Goal: Task Accomplishment & Management: Use online tool/utility

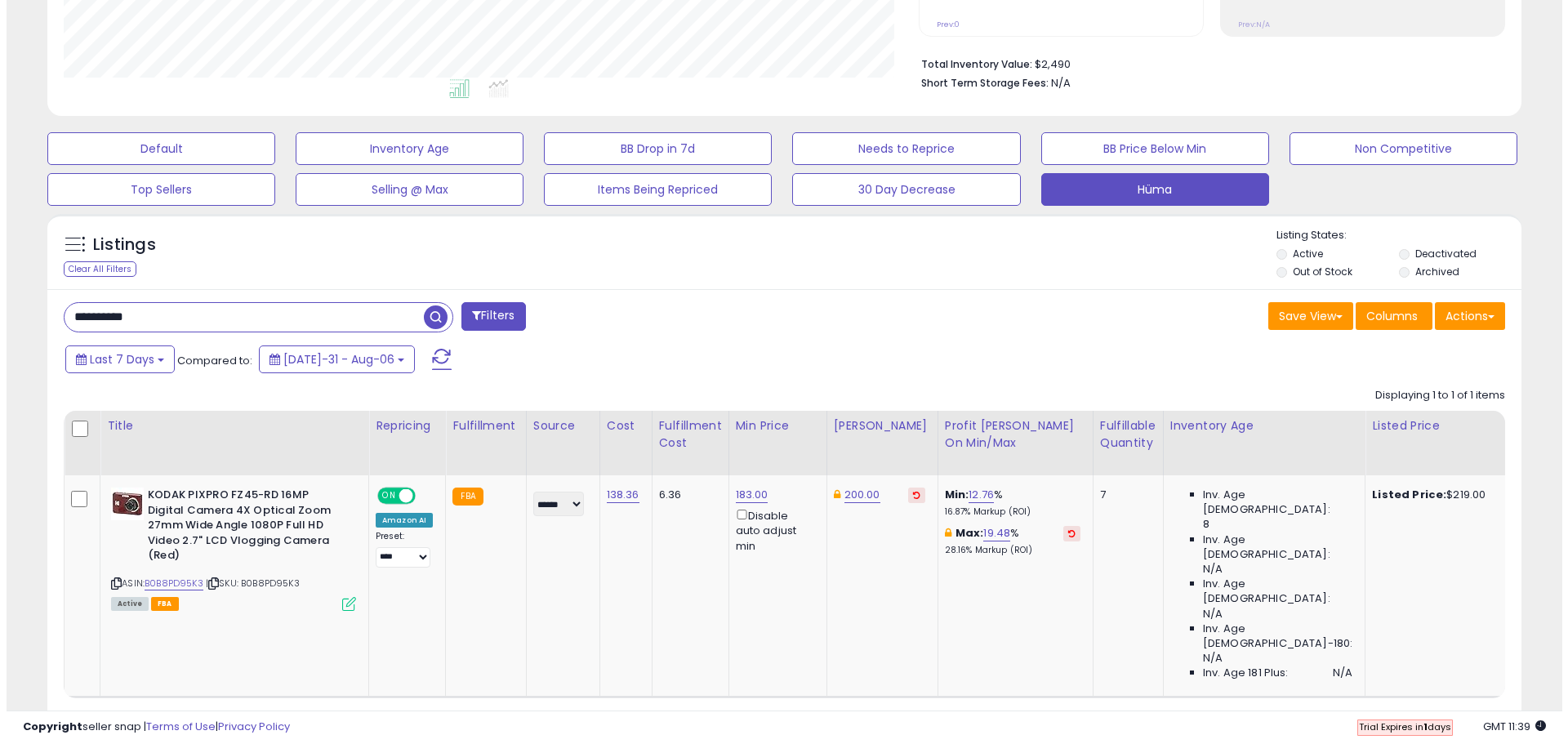
scroll to position [335, 854]
click at [1385, 312] on span "Columns" at bounding box center [1385, 315] width 51 height 17
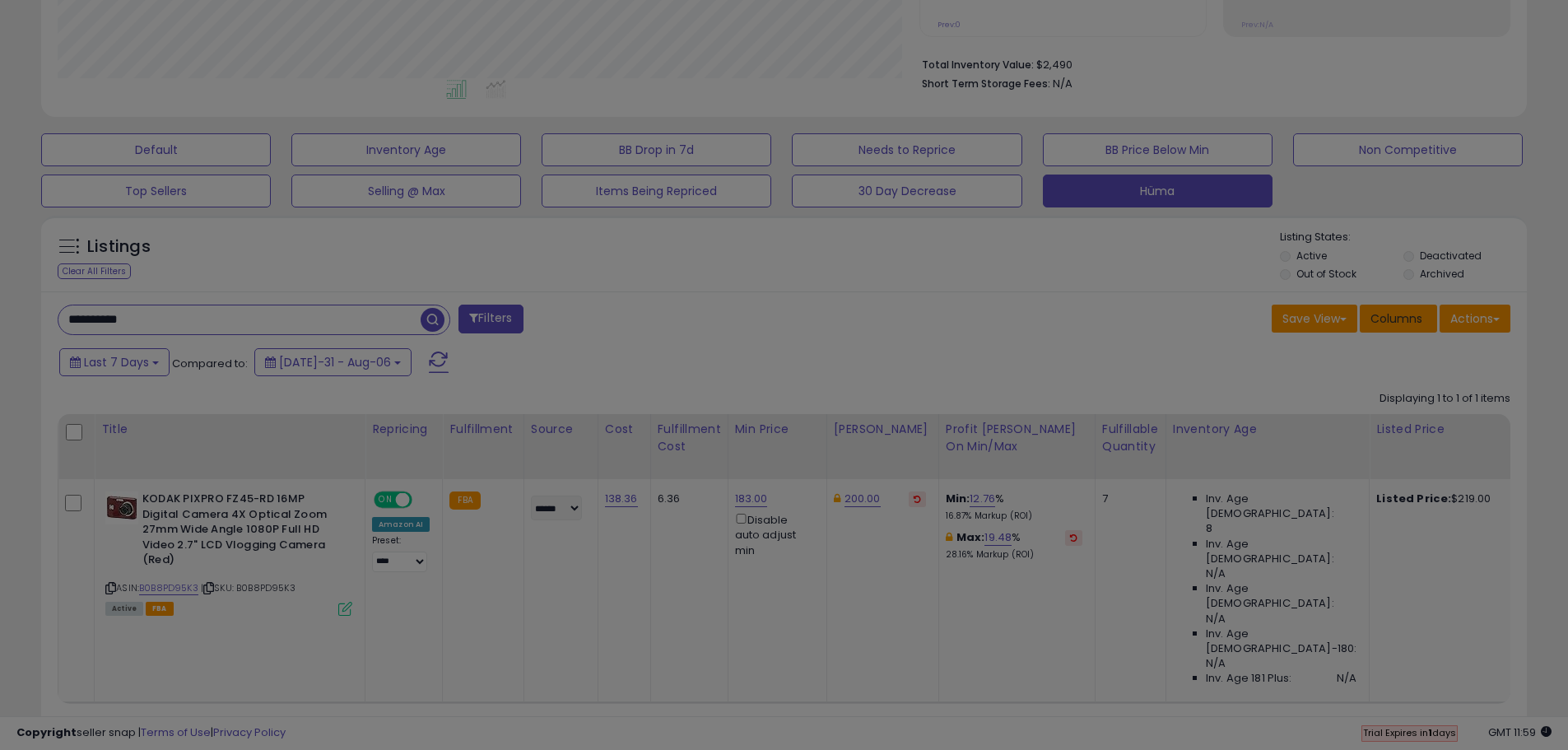
scroll to position [338, 869]
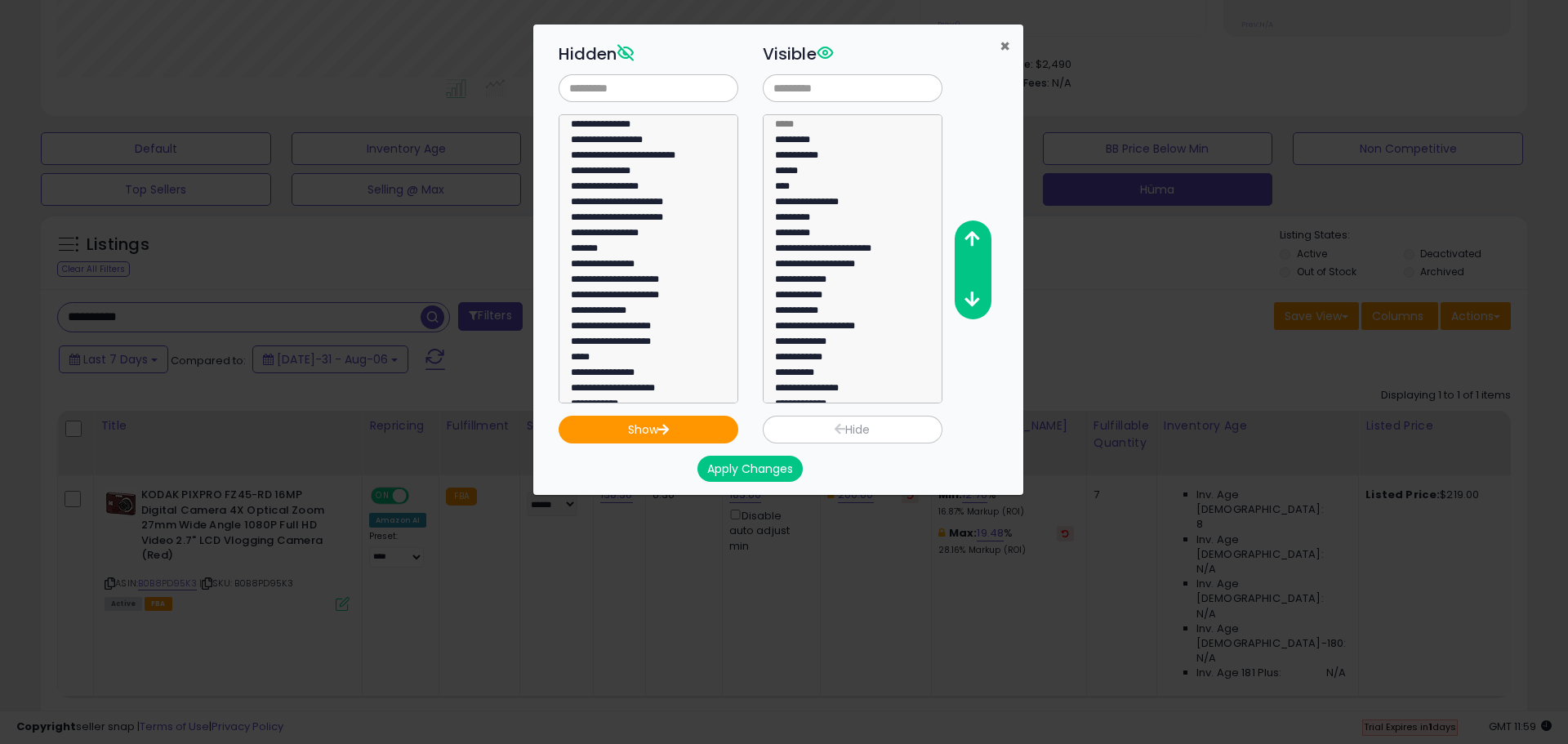
click at [1006, 39] on span "×" at bounding box center [1004, 46] width 11 height 24
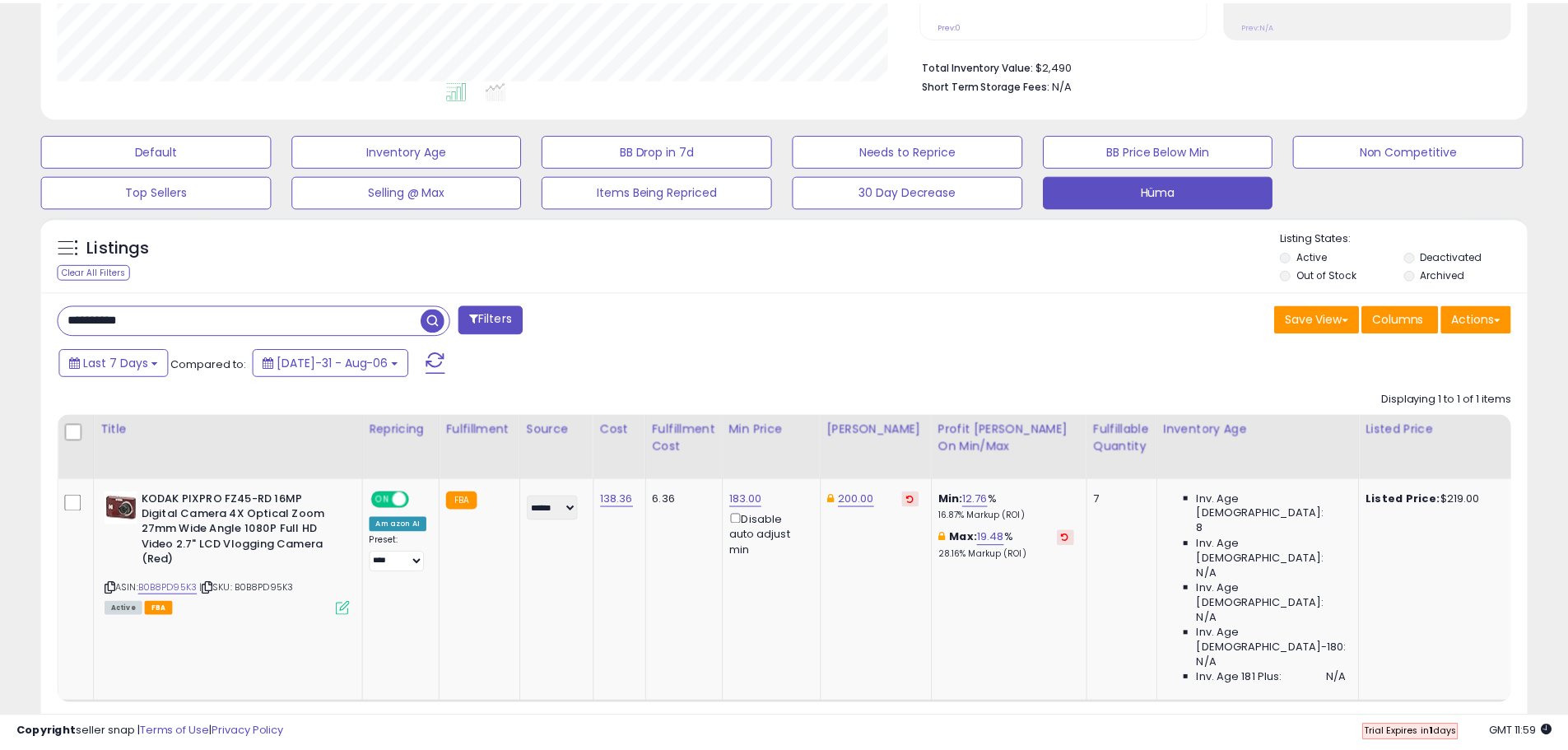
scroll to position [822568, 822280]
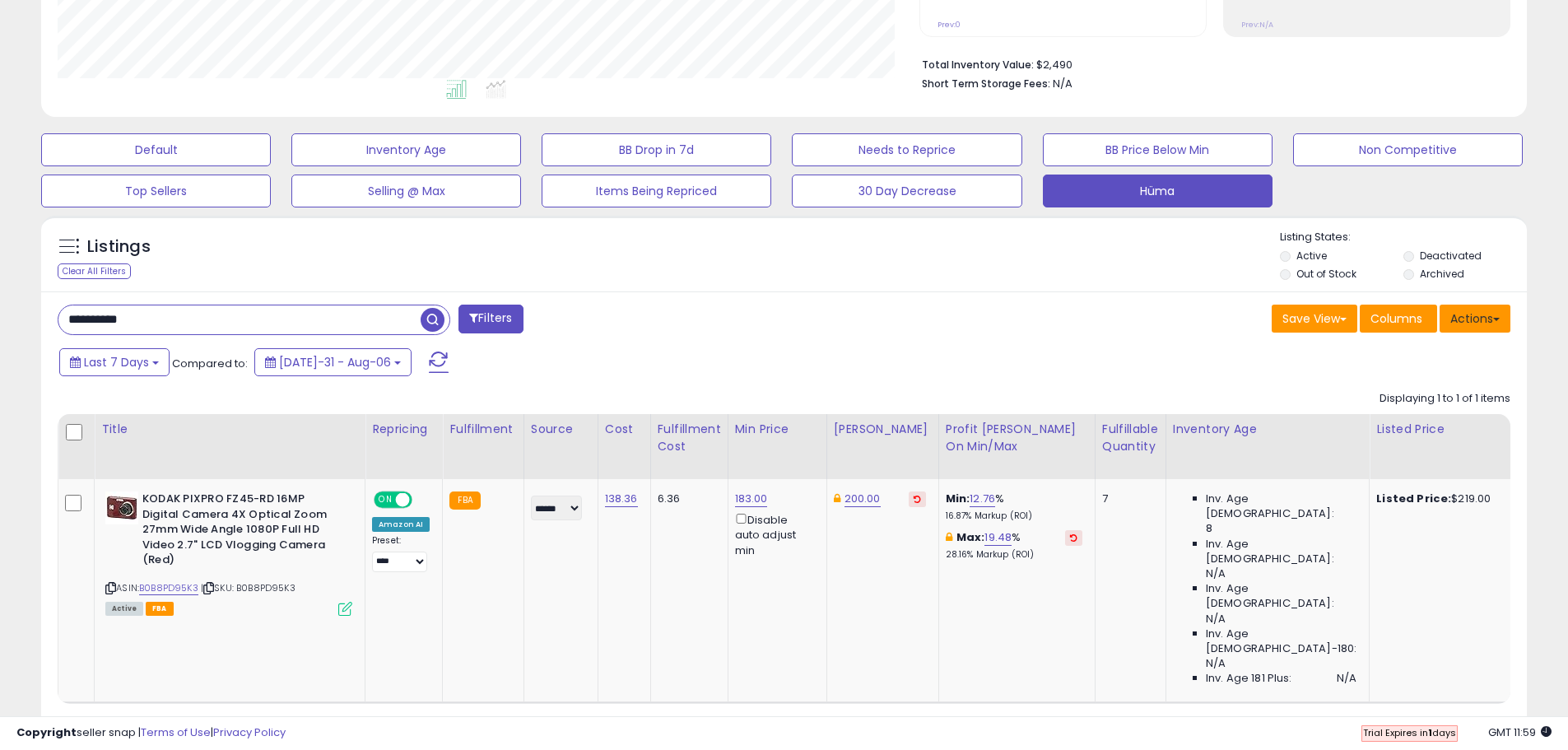
click at [1473, 316] on button "Actions" at bounding box center [1475, 319] width 71 height 28
click at [1453, 397] on link "Export Visible Columns" at bounding box center [1407, 394] width 180 height 26
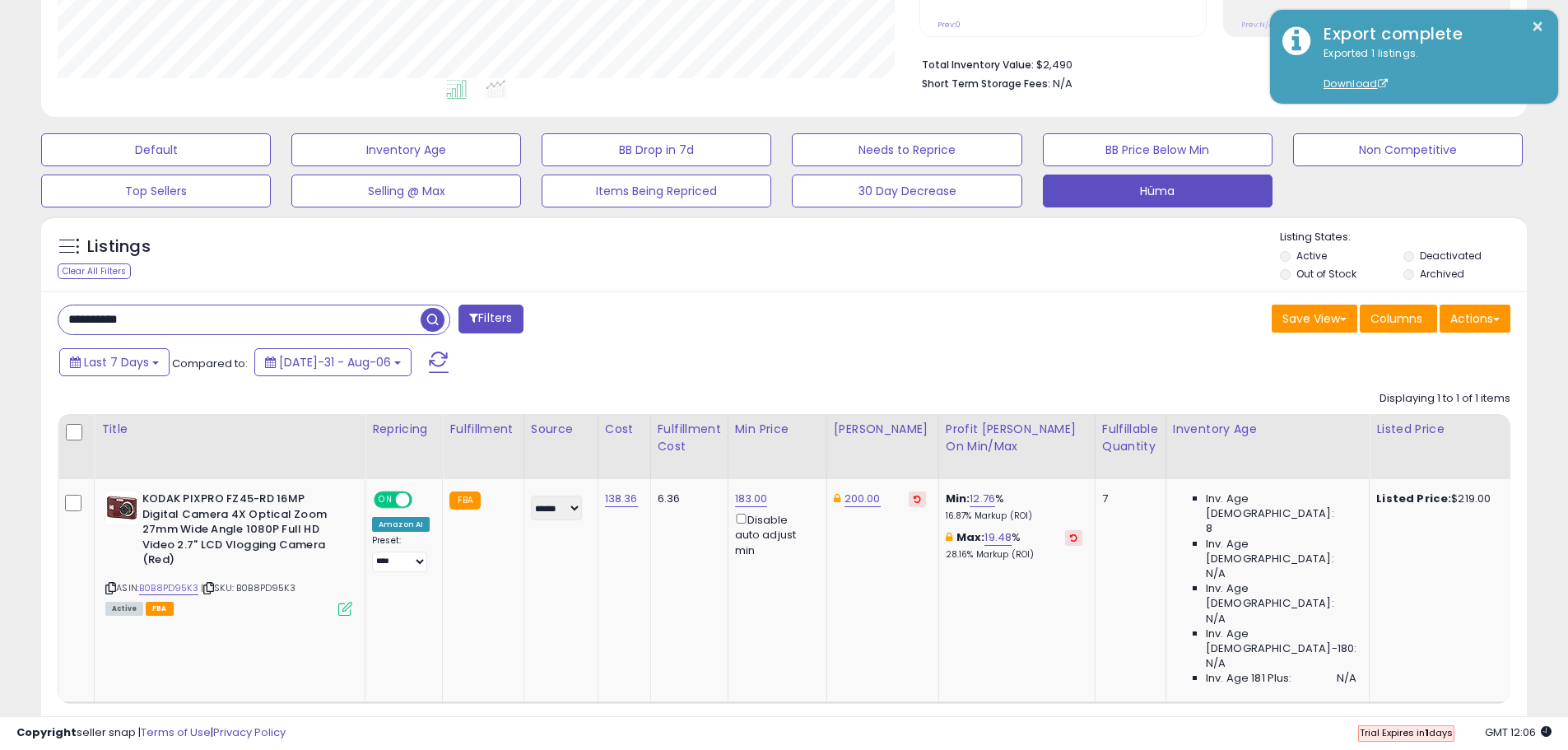
click at [400, 310] on input "**********" at bounding box center [239, 319] width 362 height 29
click at [439, 314] on span "button" at bounding box center [432, 320] width 24 height 24
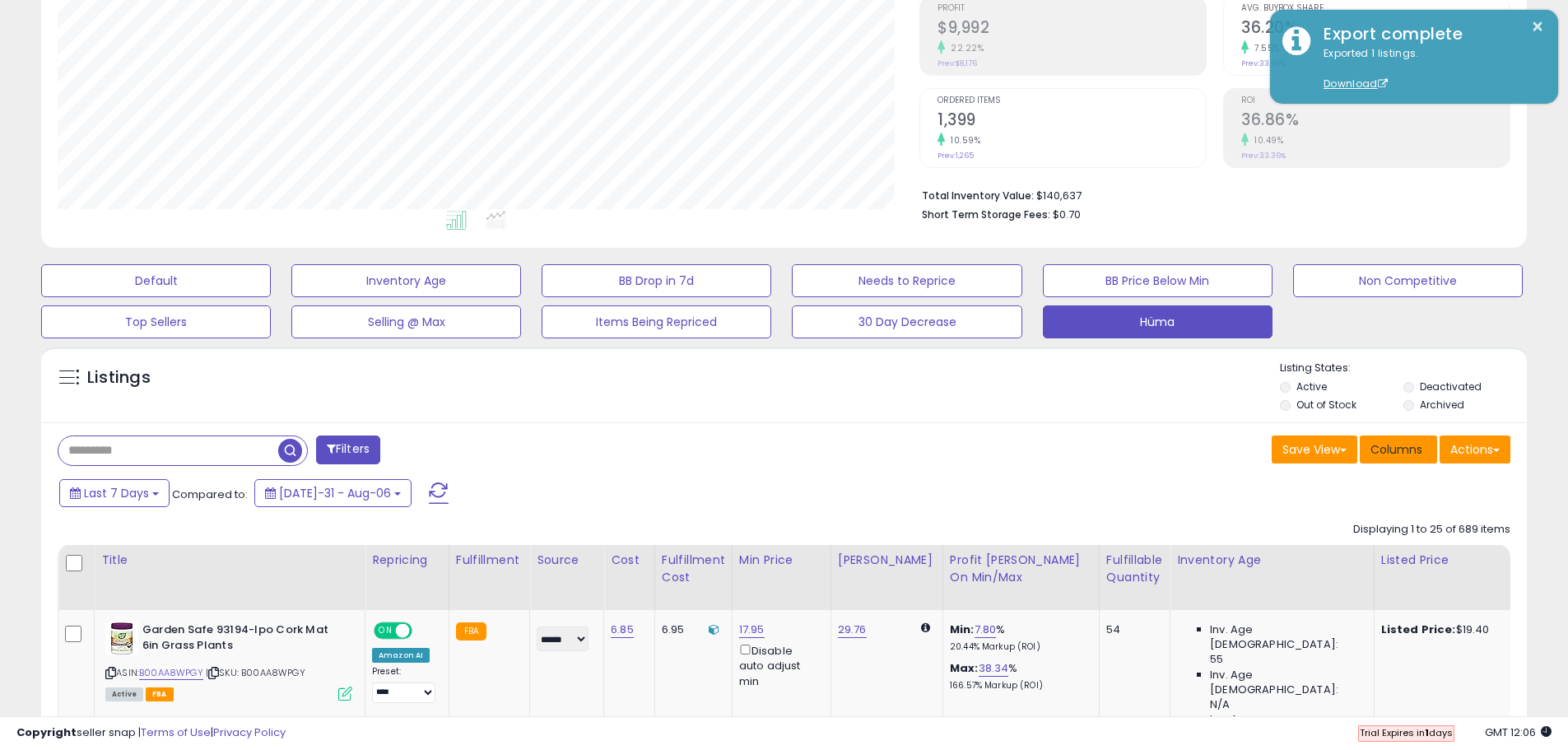
scroll to position [338, 862]
click at [1461, 448] on button "Actions" at bounding box center [1475, 449] width 71 height 28
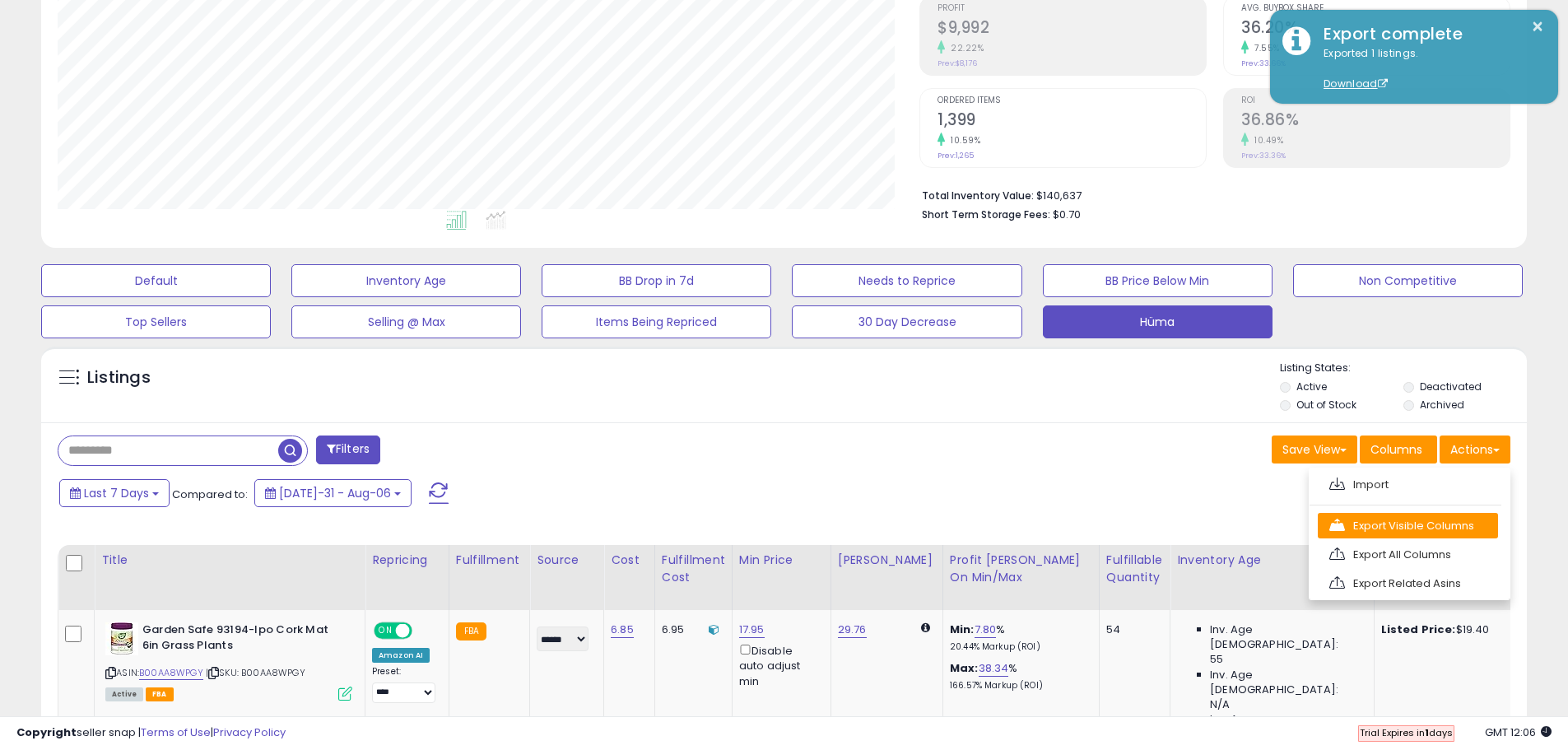
click at [1429, 521] on link "Export Visible Columns" at bounding box center [1407, 525] width 180 height 26
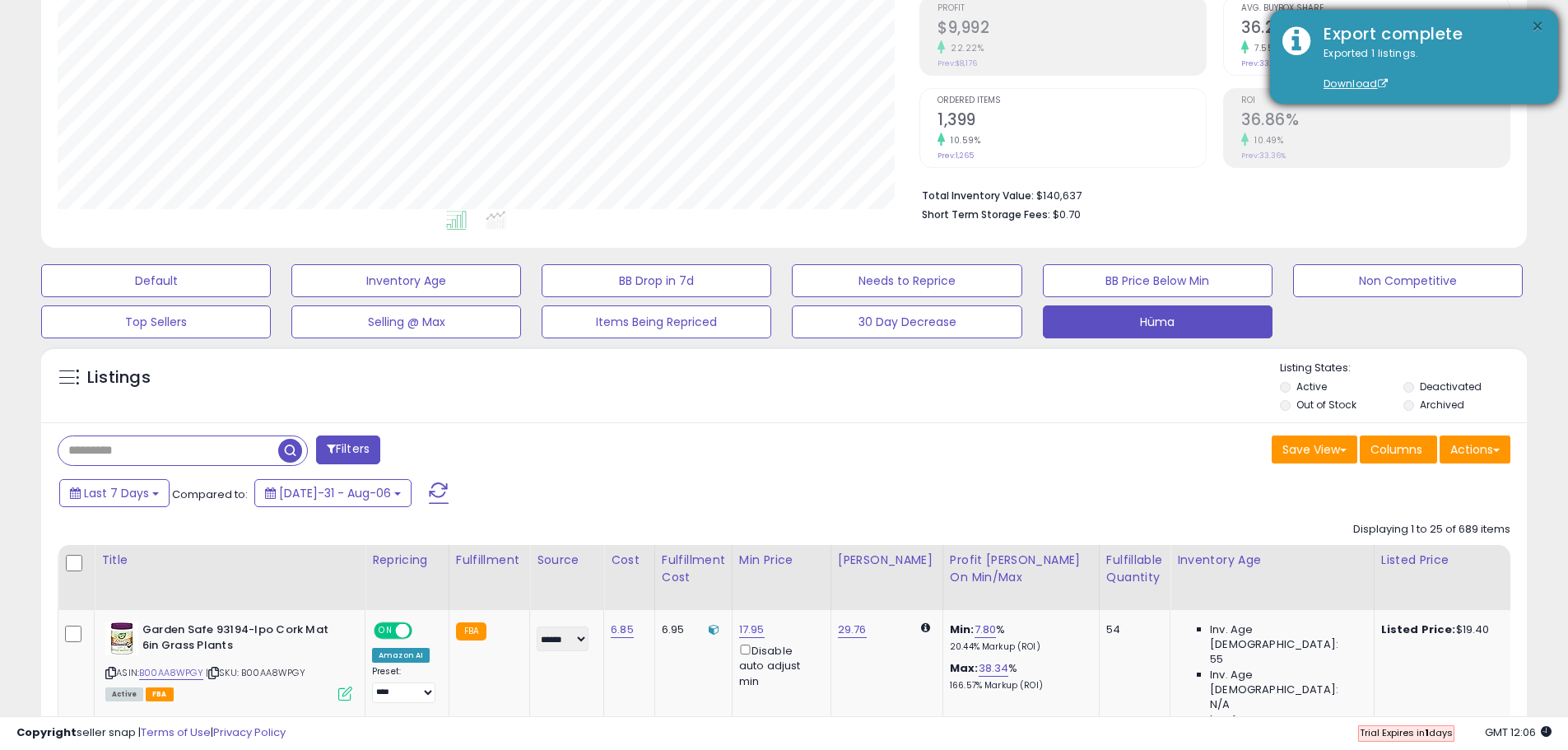
click at [1542, 22] on button "×" at bounding box center [1537, 27] width 13 height 21
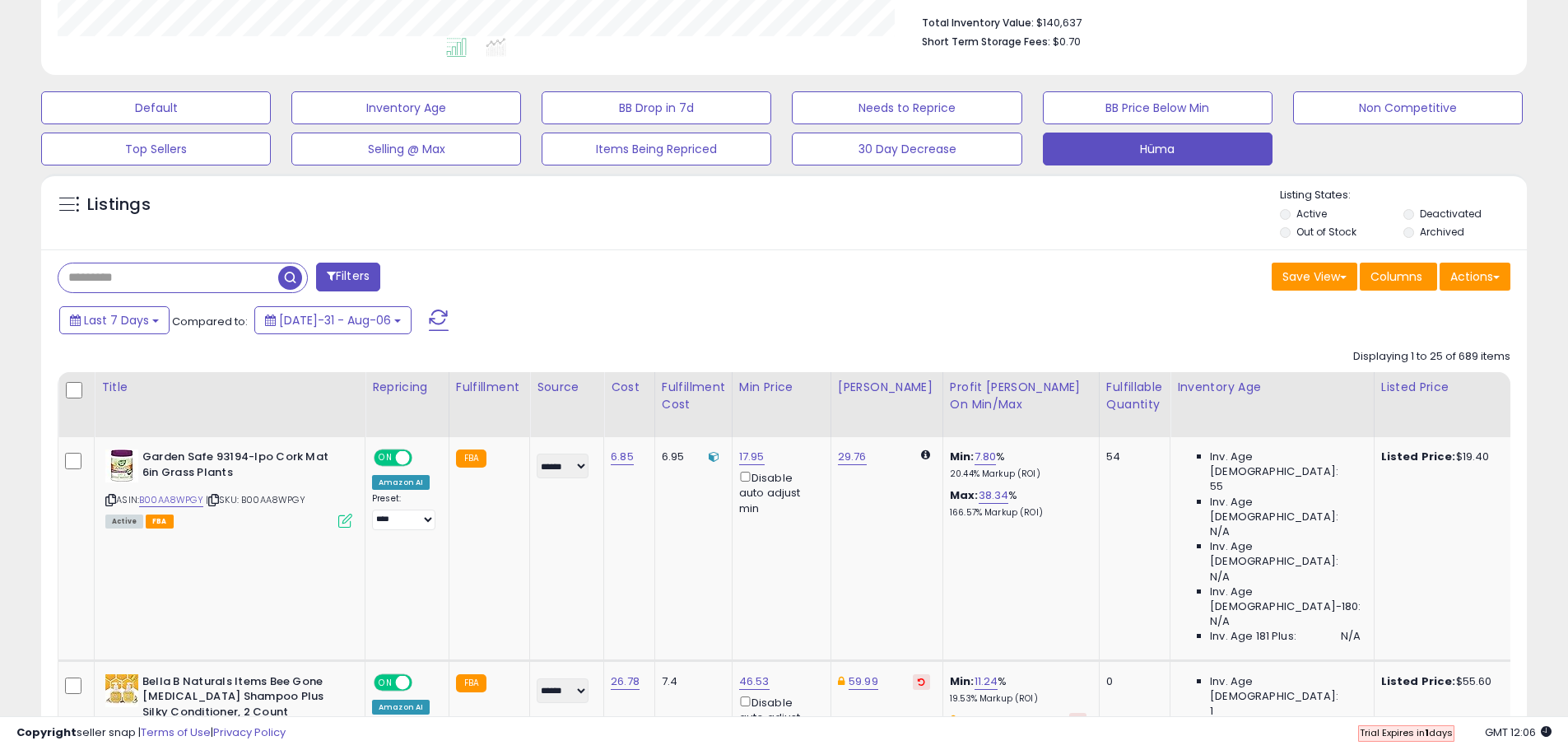
scroll to position [89, 0]
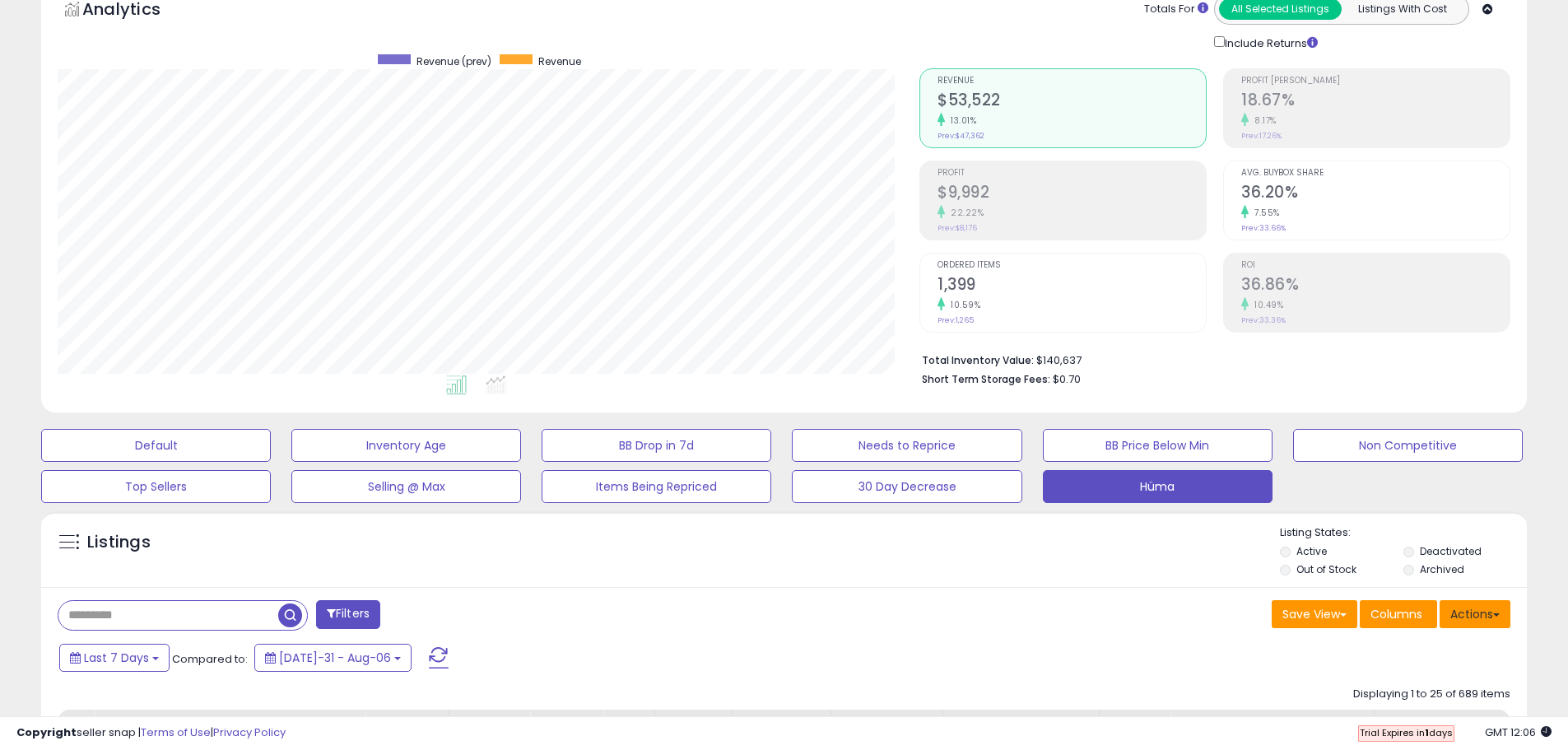
click at [1459, 615] on button "Actions" at bounding box center [1475, 614] width 71 height 28
click at [1406, 687] on link "Export Visible Columns" at bounding box center [1407, 690] width 180 height 26
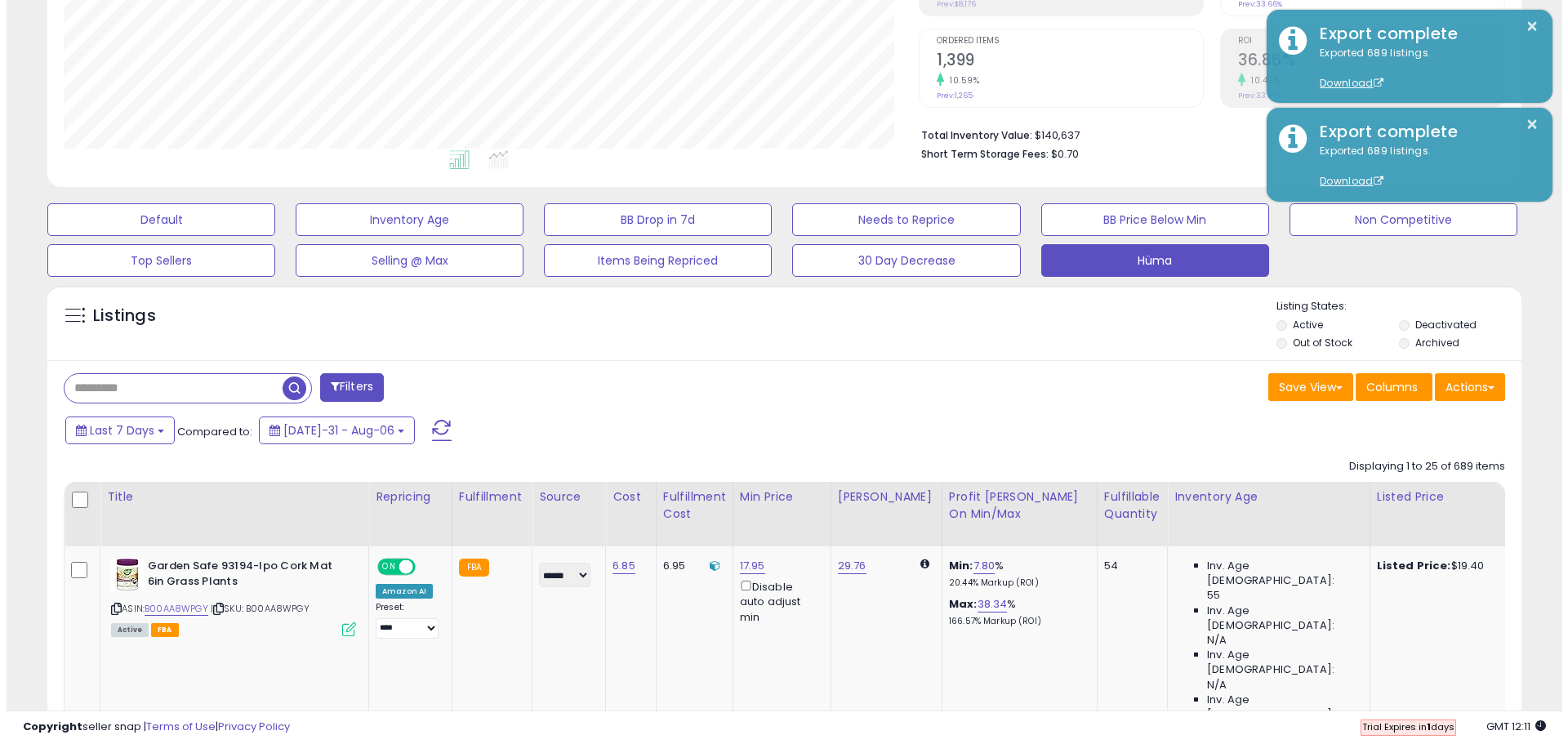
scroll to position [334, 0]
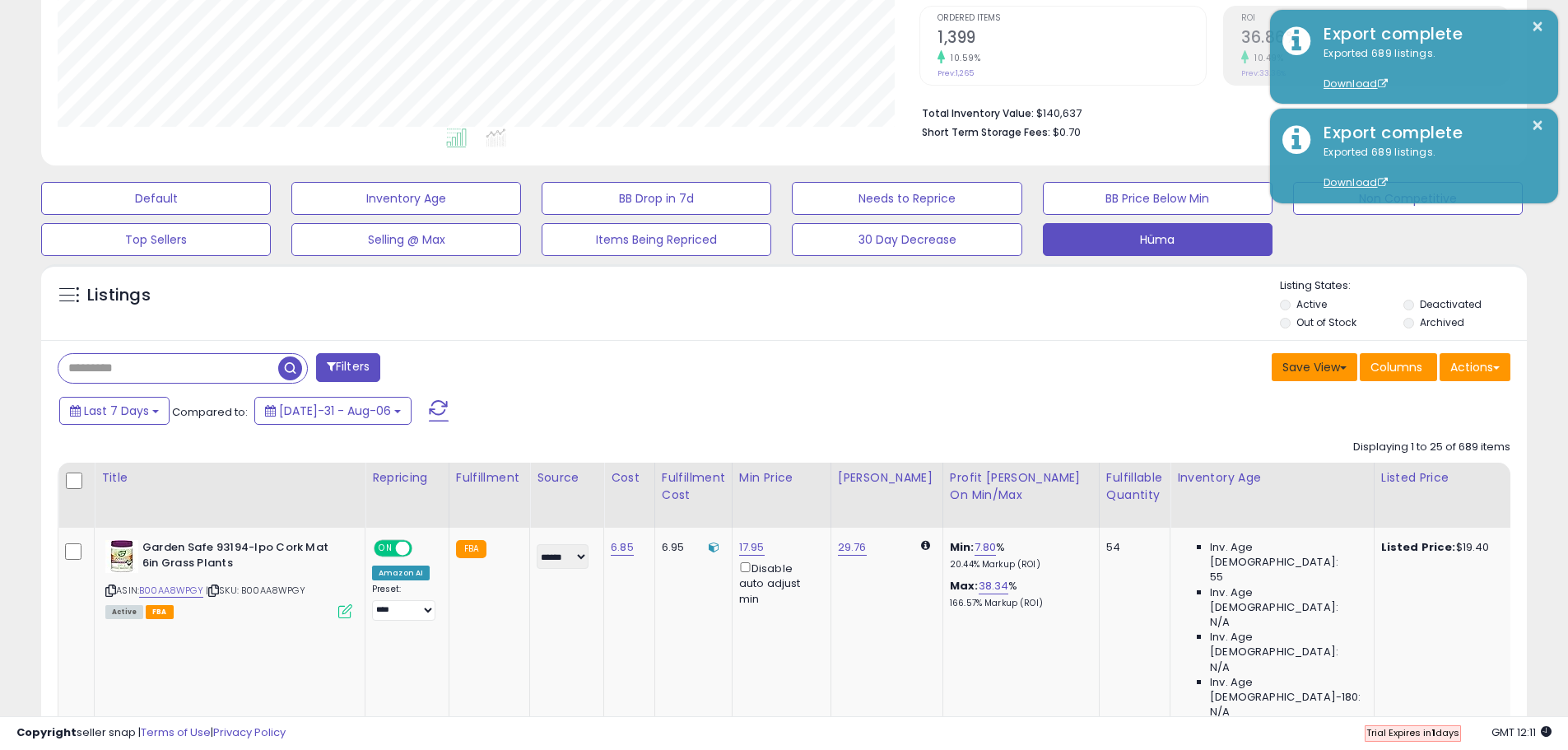
click at [1310, 362] on button "Save View" at bounding box center [1315, 367] width 85 height 28
click at [1373, 373] on span "Columns" at bounding box center [1396, 367] width 52 height 17
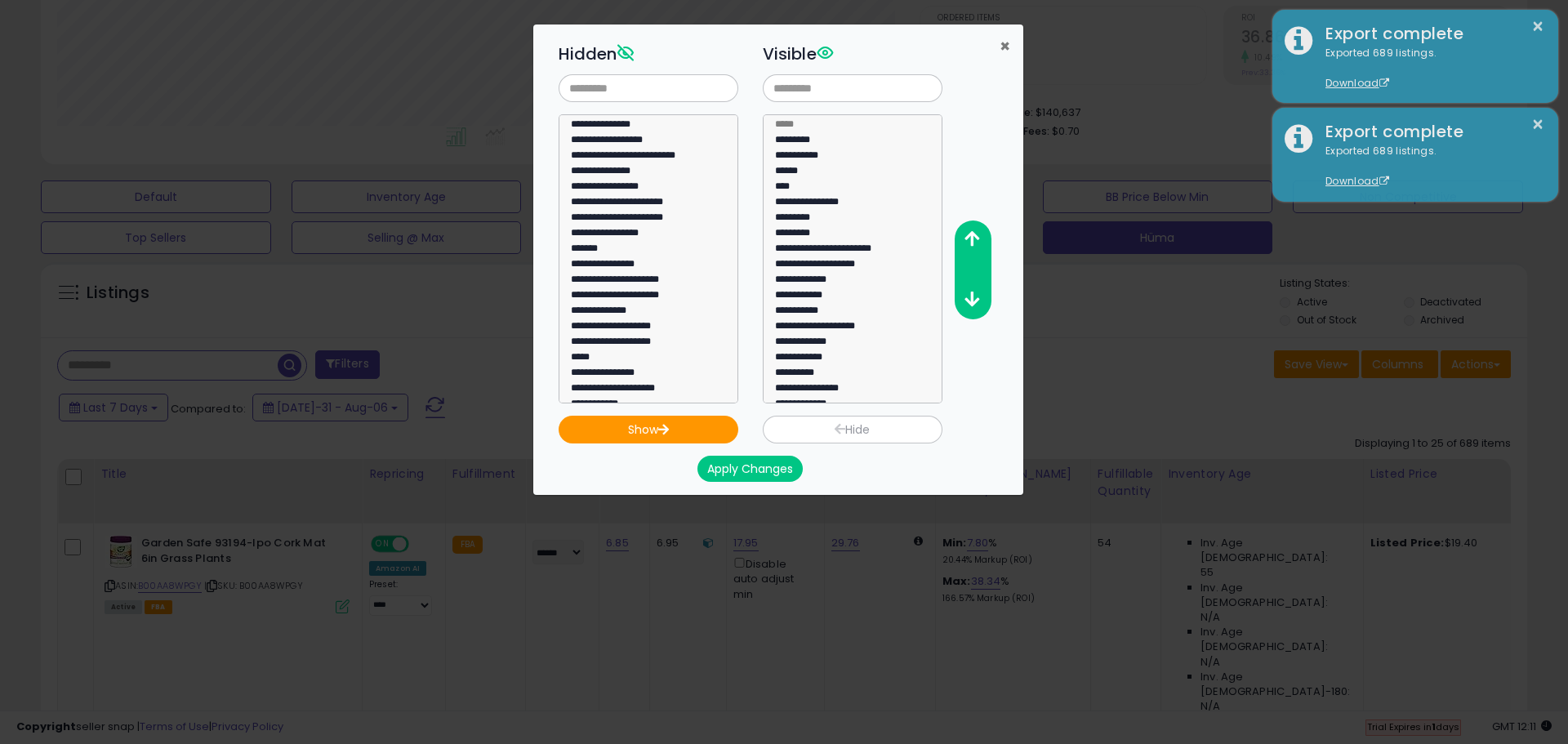
click at [1008, 40] on span "×" at bounding box center [1004, 46] width 11 height 24
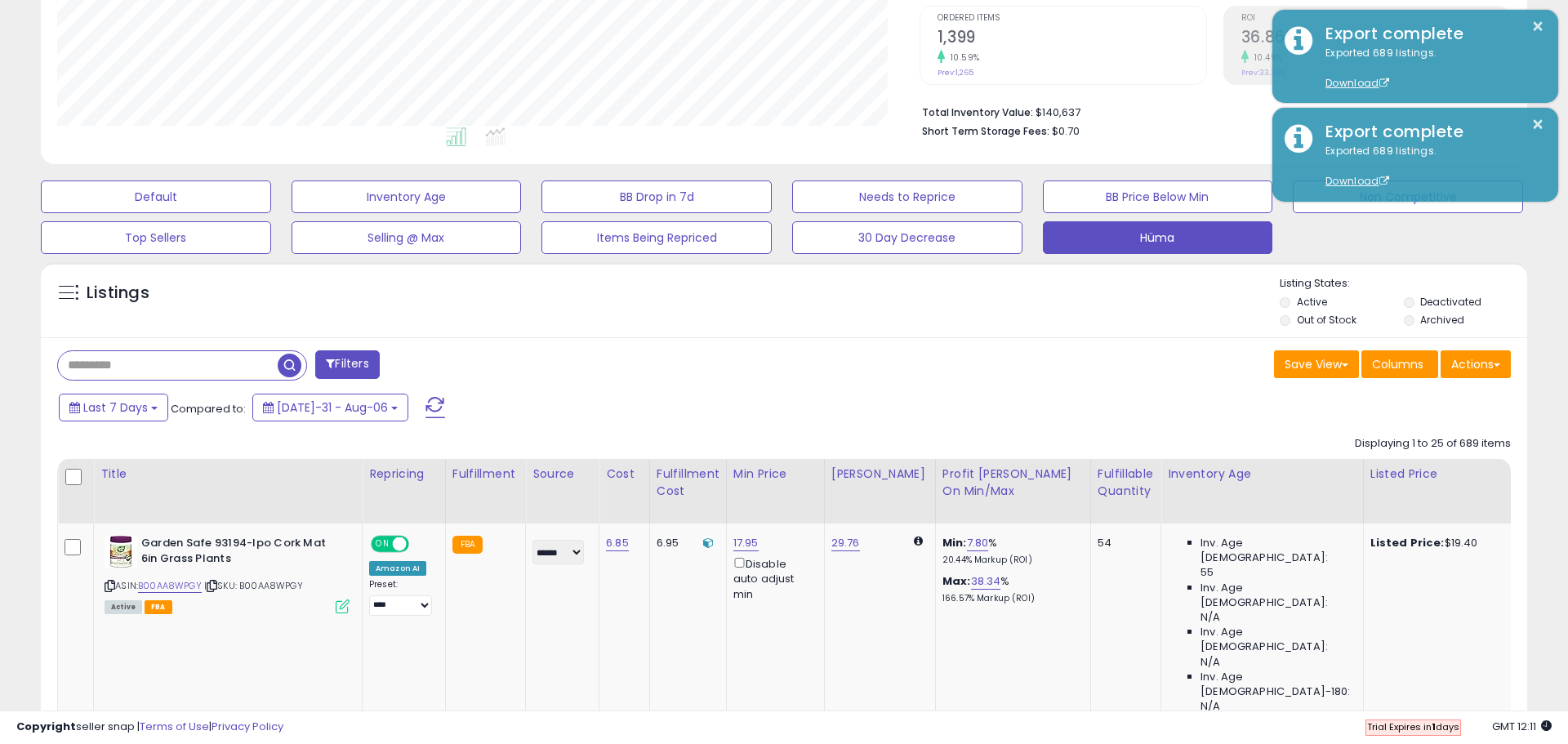
scroll to position [815988, 815561]
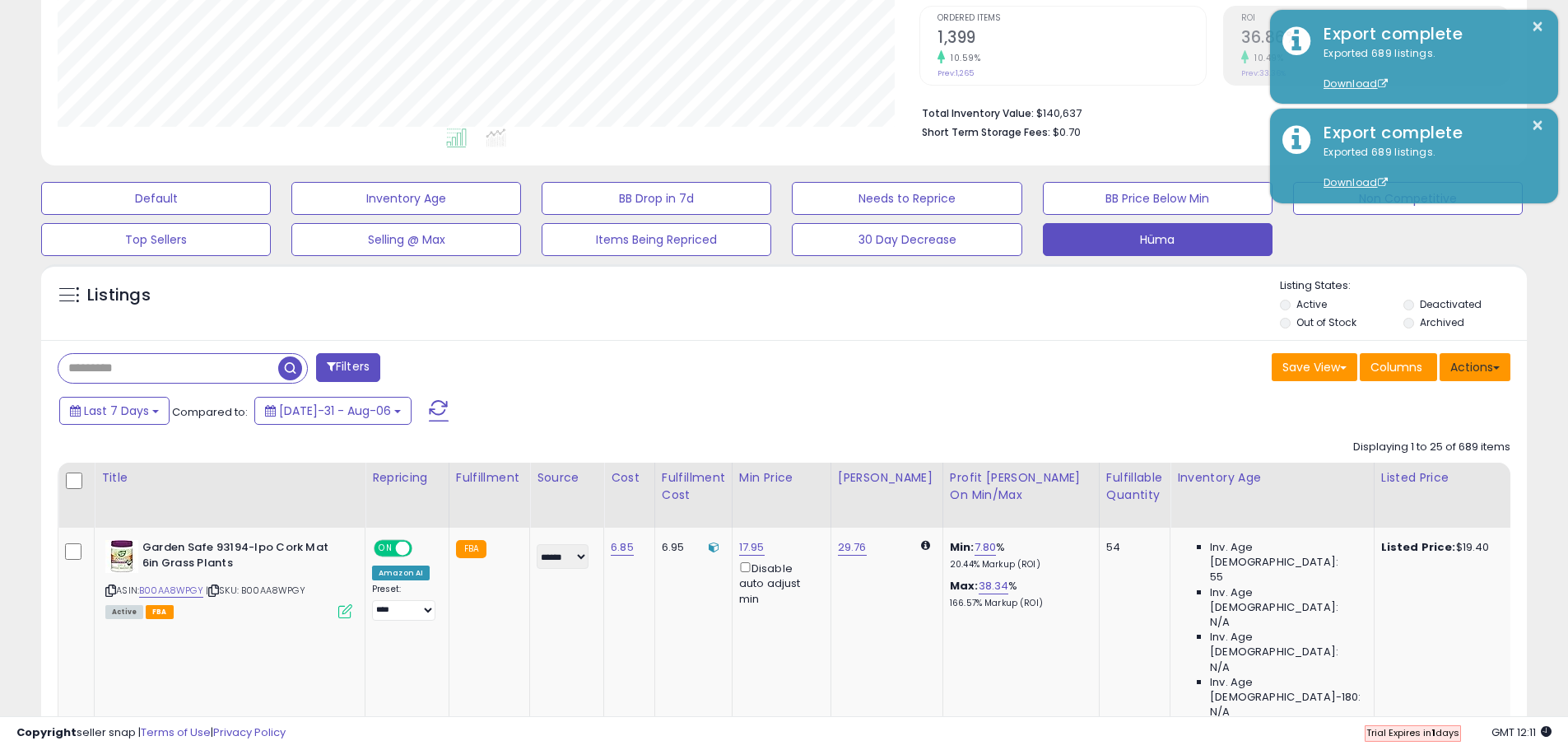
click at [1485, 359] on button "Actions" at bounding box center [1475, 367] width 71 height 28
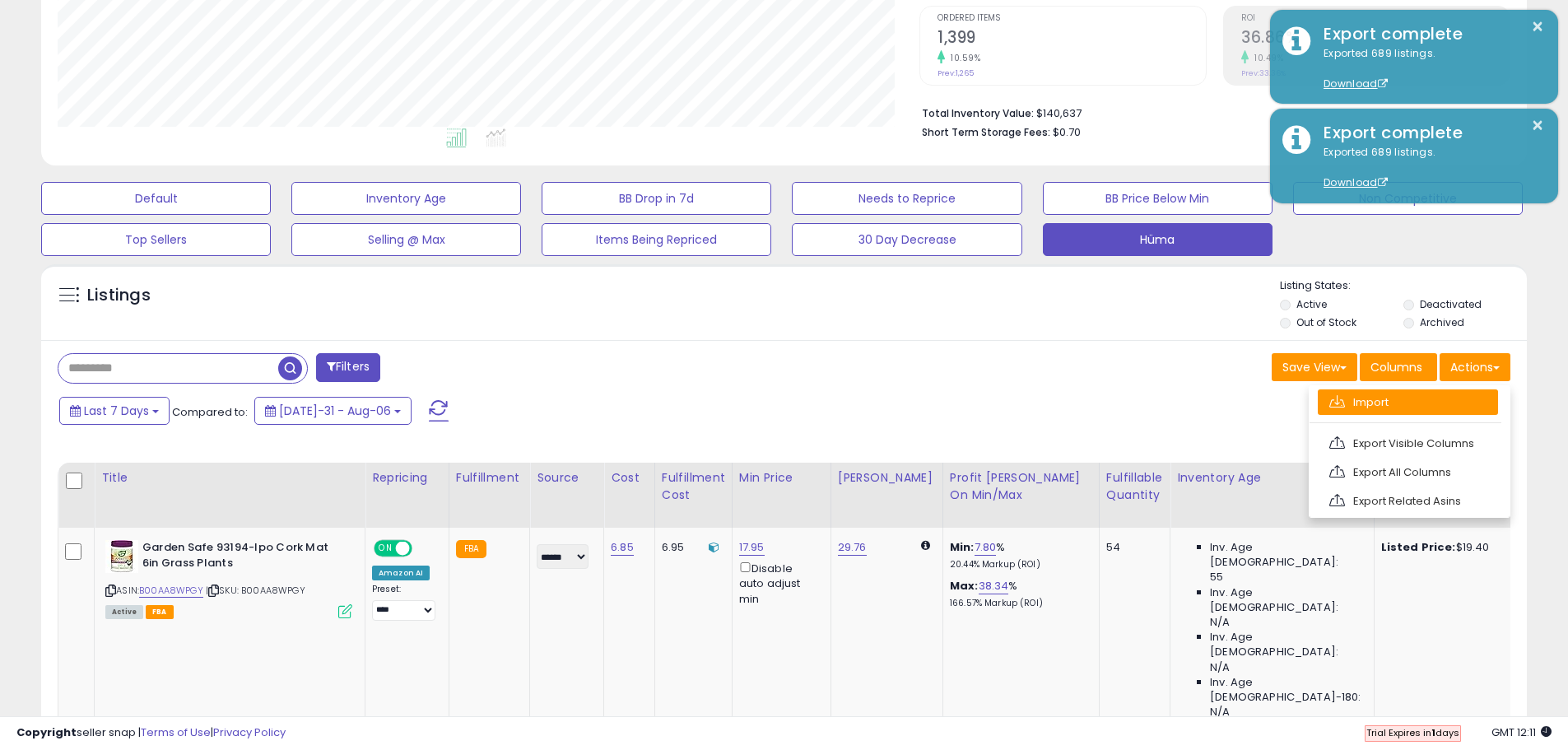
click at [1440, 395] on link "Import" at bounding box center [1407, 402] width 180 height 26
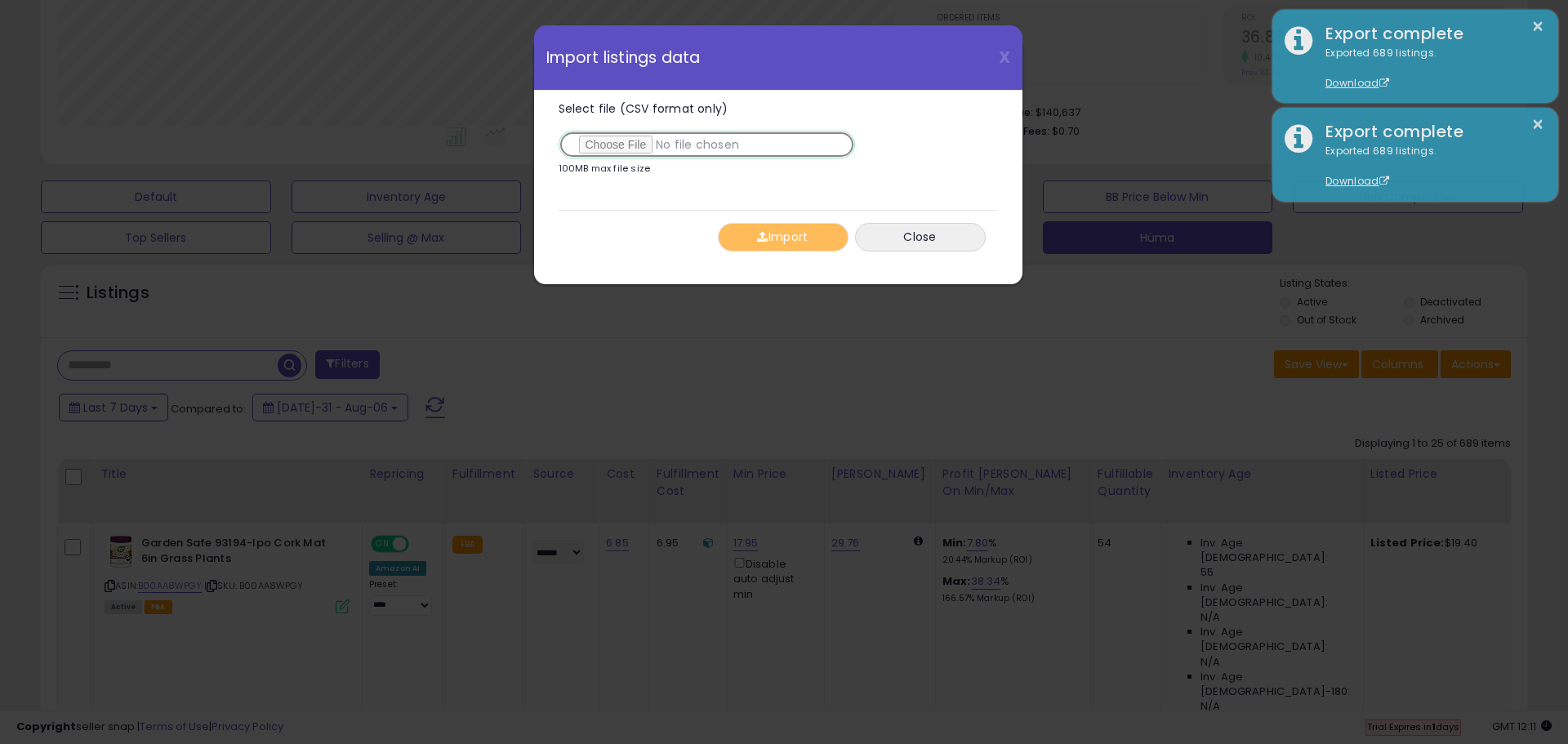
click at [630, 149] on input "Select file (CSV format only)" at bounding box center [707, 145] width 297 height 28
type input "**********"
click at [811, 240] on button "Import" at bounding box center [783, 237] width 131 height 29
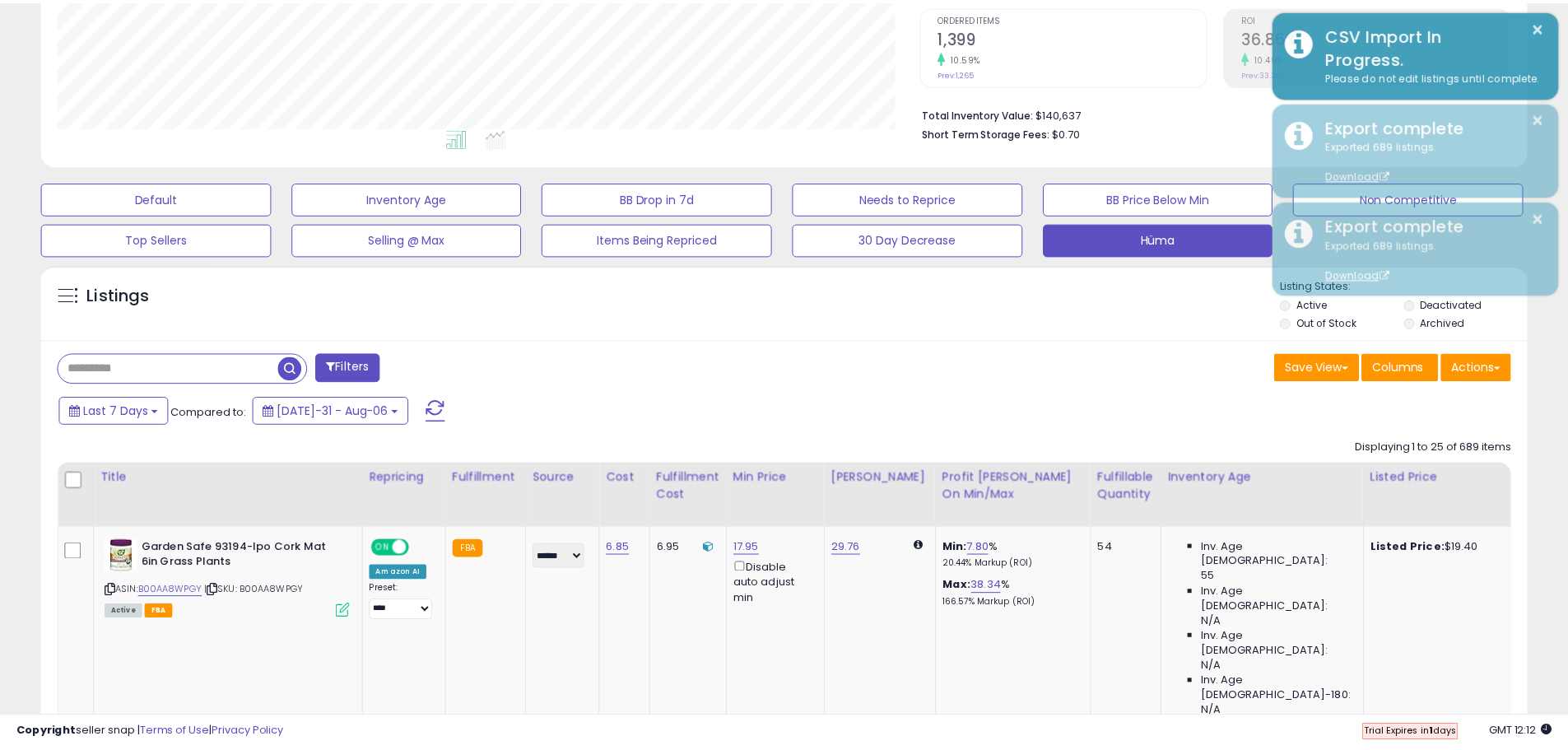
scroll to position [822568, 822280]
